Goal: Information Seeking & Learning: Learn about a topic

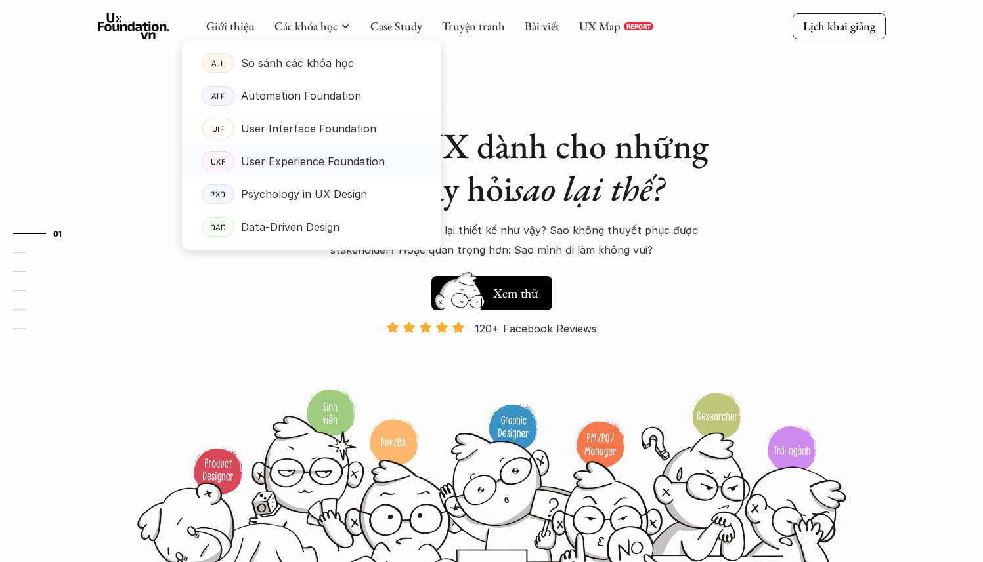
click at [322, 152] on p "User Experience Foundation" at bounding box center [313, 162] width 144 height 20
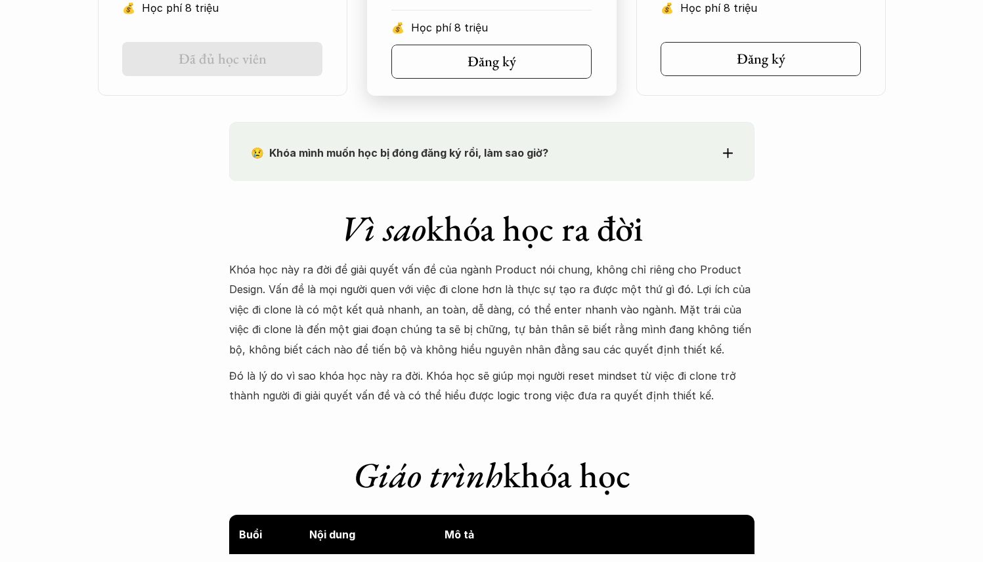
scroll to position [1047, 0]
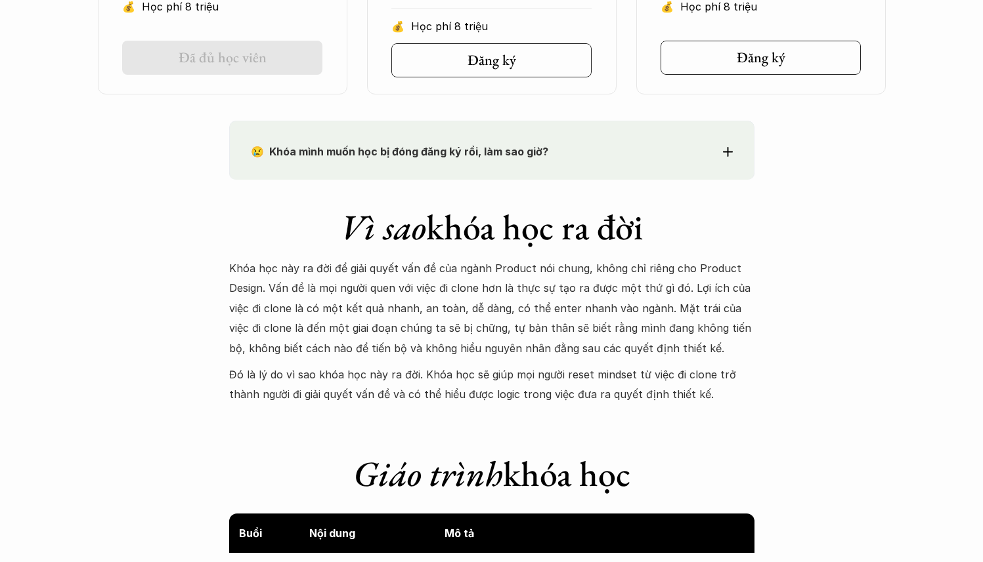
click at [505, 159] on p "😢 Khóa mình muốn học bị đóng đăng ký rồi, làm sao giờ?" at bounding box center [468, 152] width 434 height 20
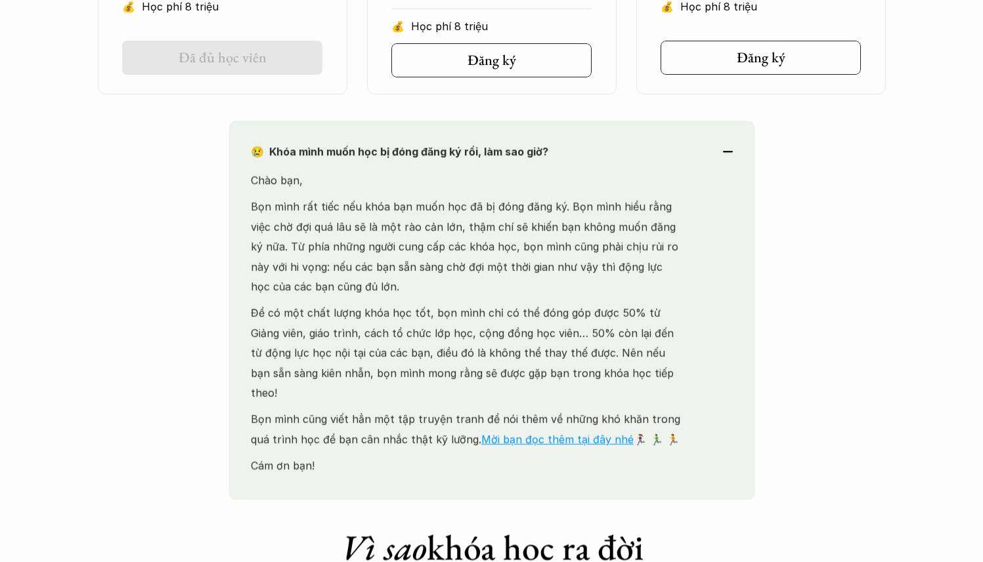
click at [505, 159] on p "😢 Khóa mình muốn học bị đóng đăng ký rồi, làm sao giờ?" at bounding box center [468, 152] width 434 height 20
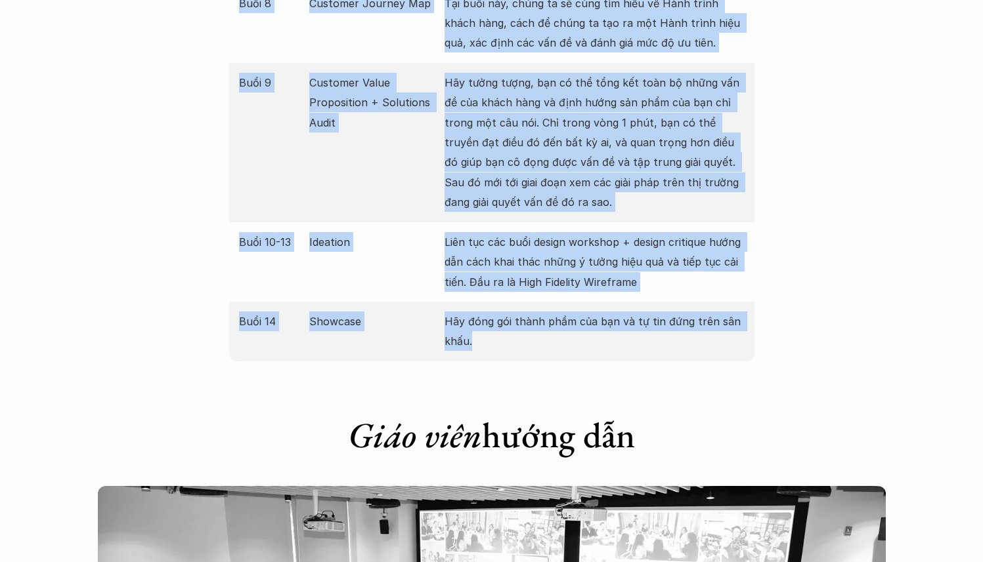
scroll to position [2385, 0]
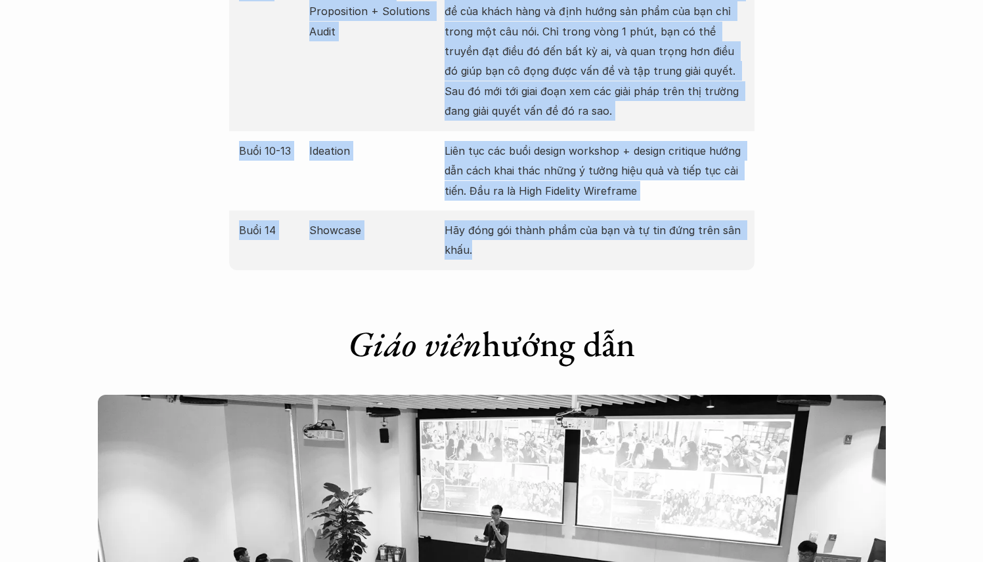
drag, startPoint x: 239, startPoint y: 187, endPoint x: 577, endPoint y: 265, distance: 346.9
copy div "Lore Ips dolo Si am Cons 0 AD el se, DO Eiusmodt inc ut, lab etd MA ali enim ad…"
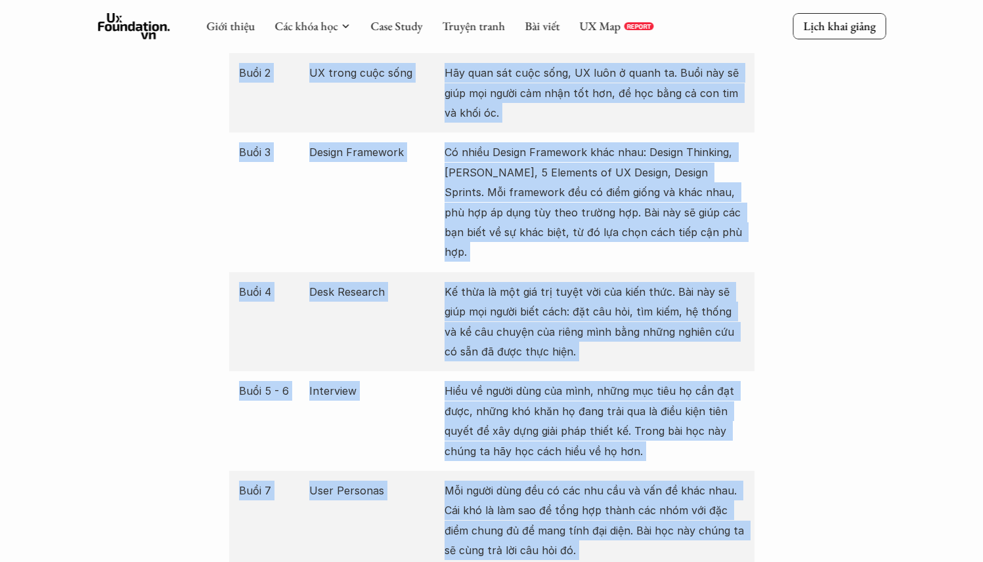
scroll to position [1504, 0]
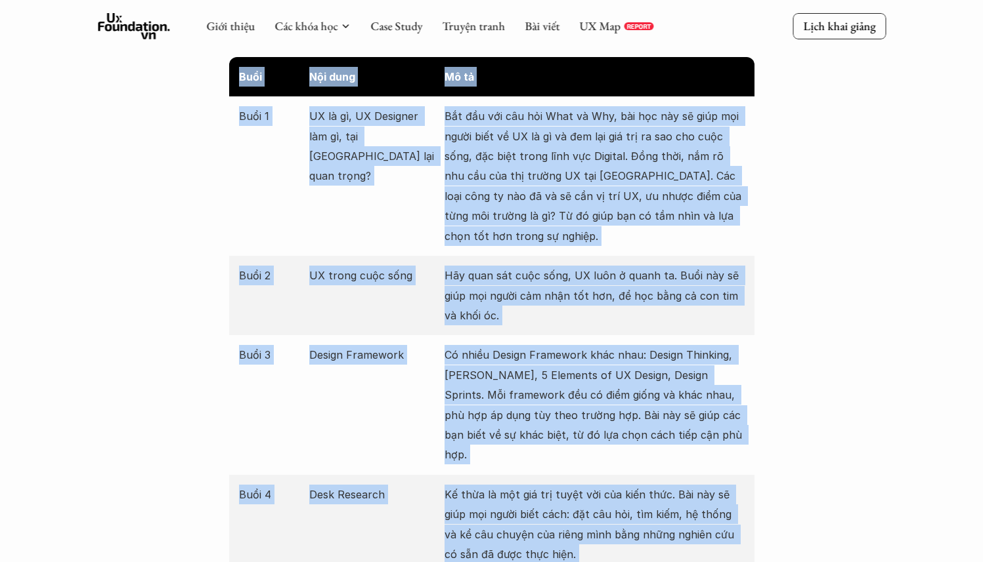
click at [482, 333] on div "Buổi 2 UX trong cuộc sống Hãy quan sát cuộc sống, UX luôn ở quanh ta. Buổi này …" at bounding box center [491, 295] width 525 height 79
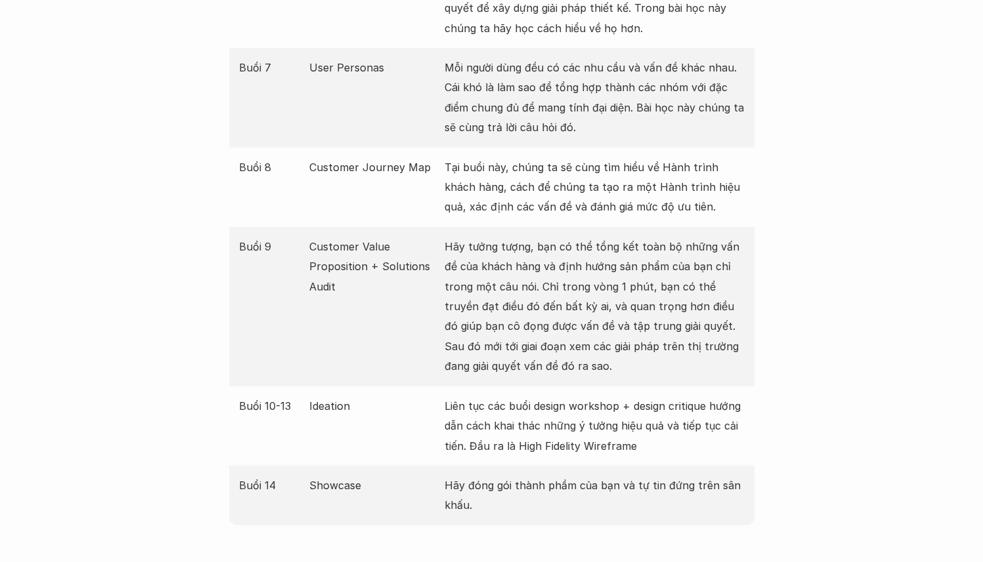
scroll to position [2132, 0]
